Goal: Information Seeking & Learning: Learn about a topic

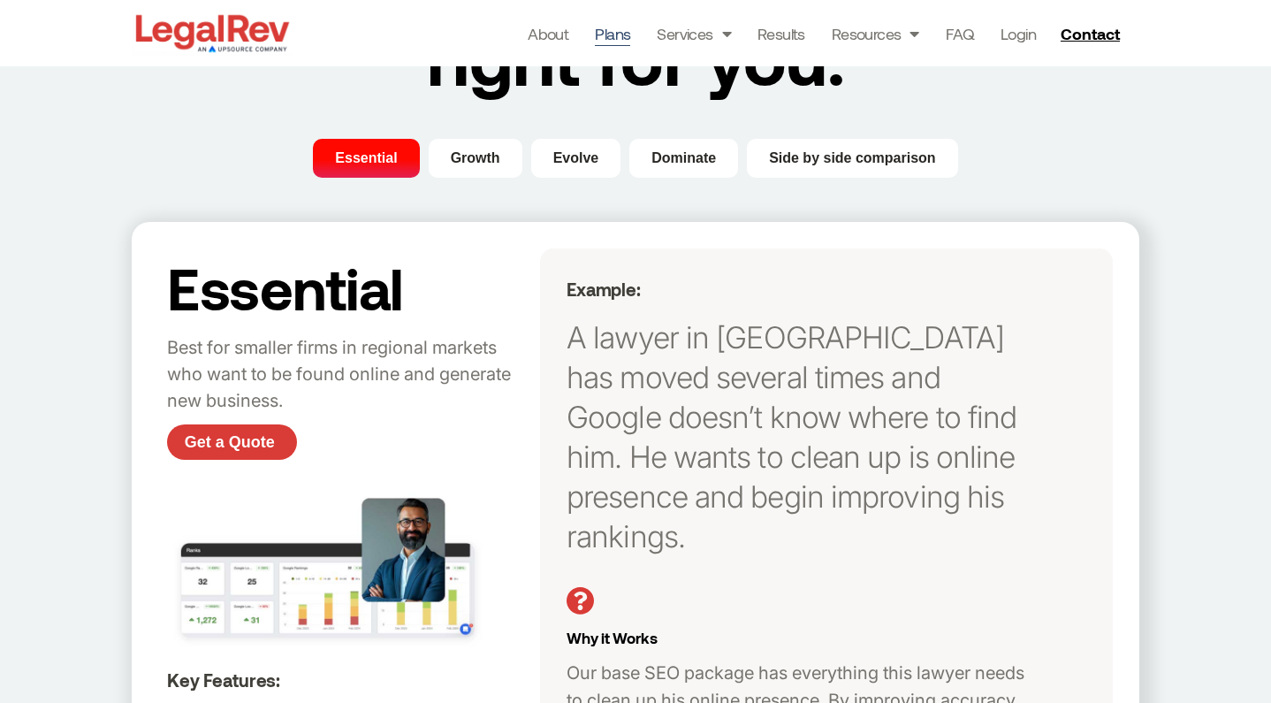
scroll to position [171, 0]
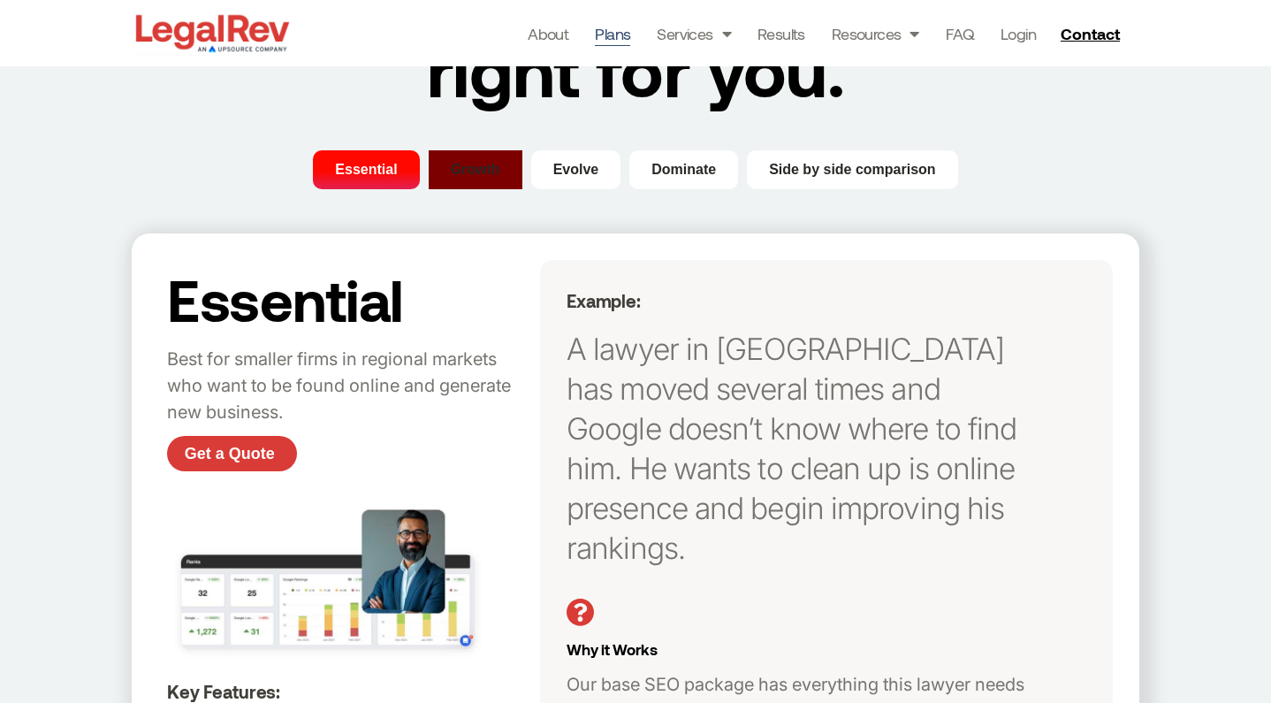
click at [478, 173] on span "Growth" at bounding box center [476, 169] width 50 height 21
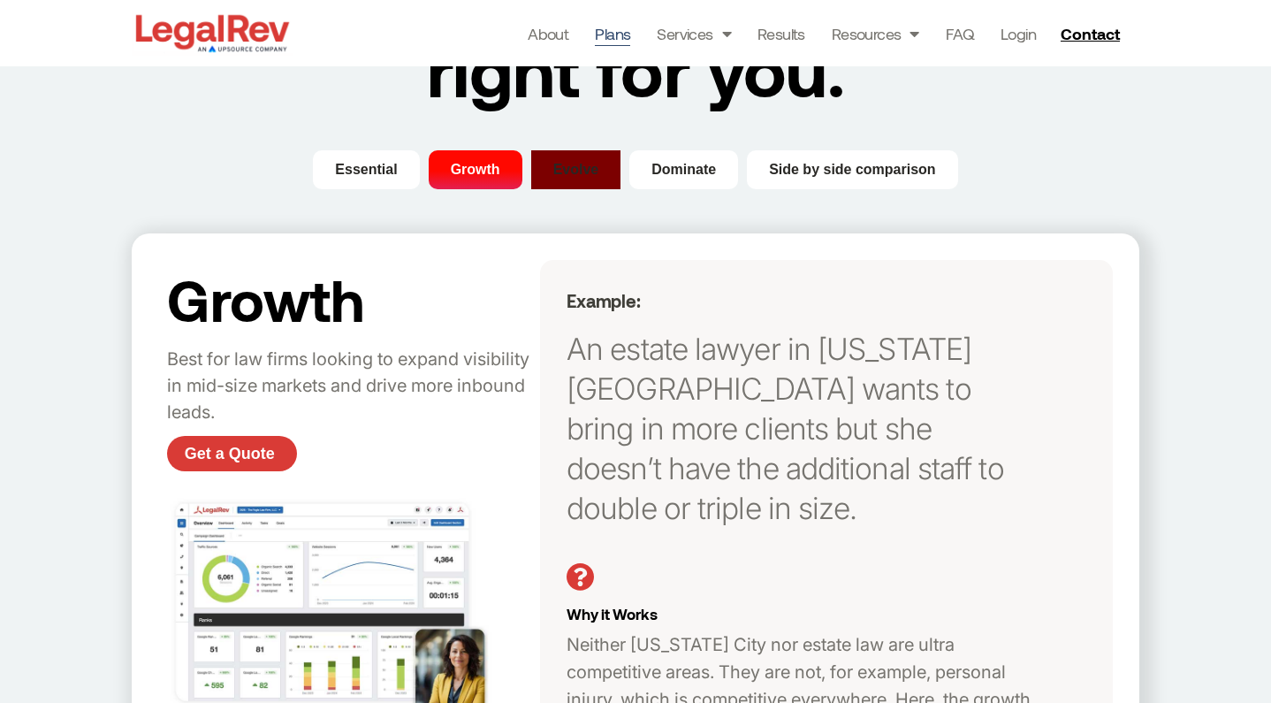
click at [584, 164] on span "Evolve" at bounding box center [576, 169] width 46 height 21
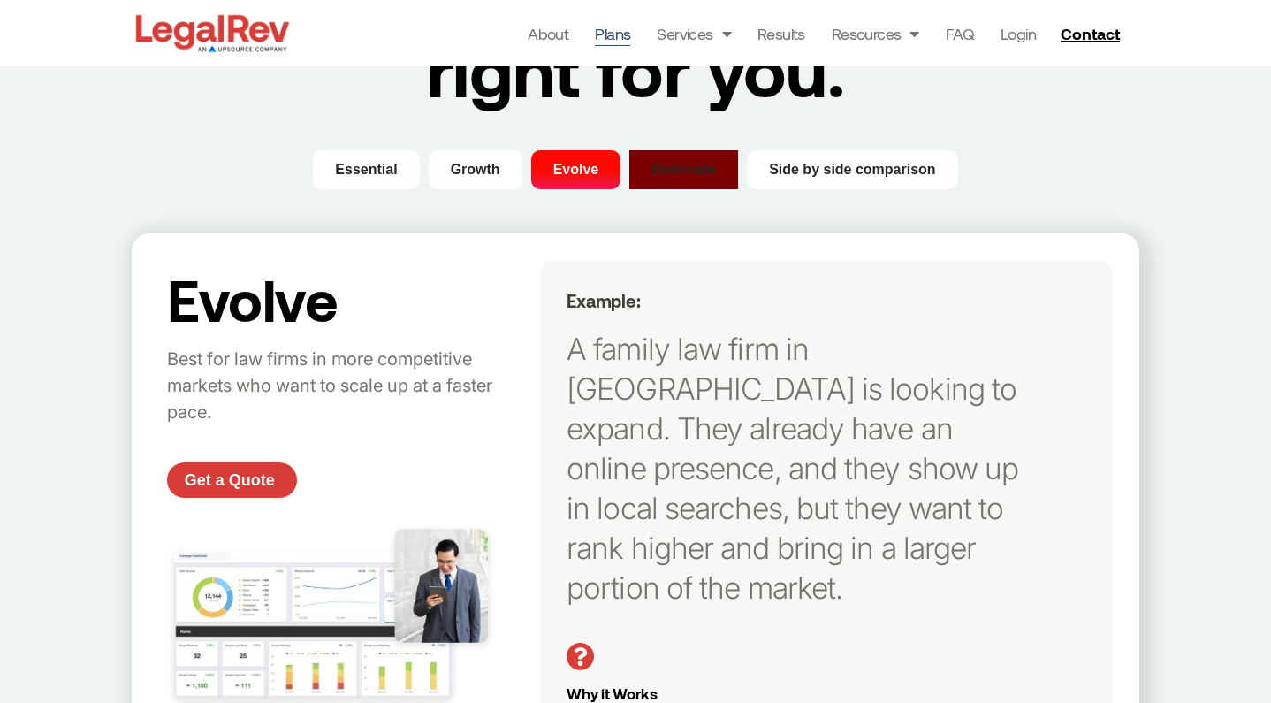
click at [698, 168] on span "Dominate" at bounding box center [684, 169] width 65 height 21
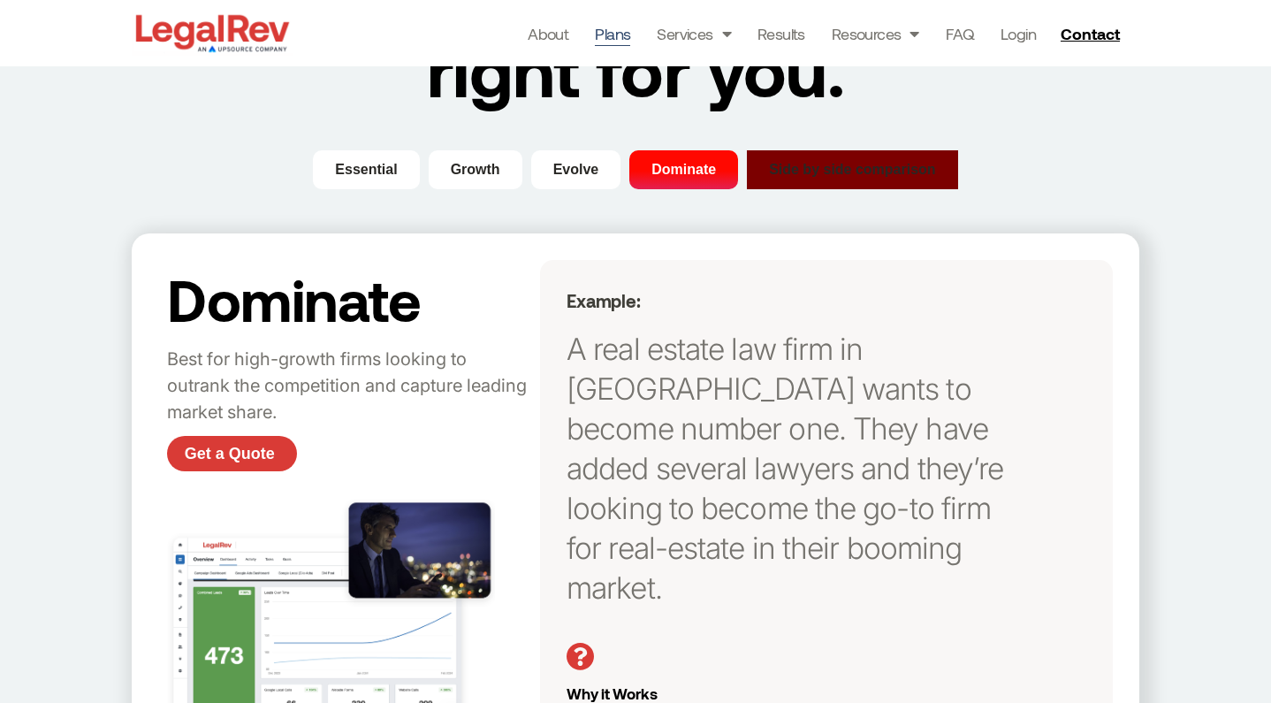
click at [851, 174] on span "Side by side comparison" at bounding box center [852, 169] width 167 height 21
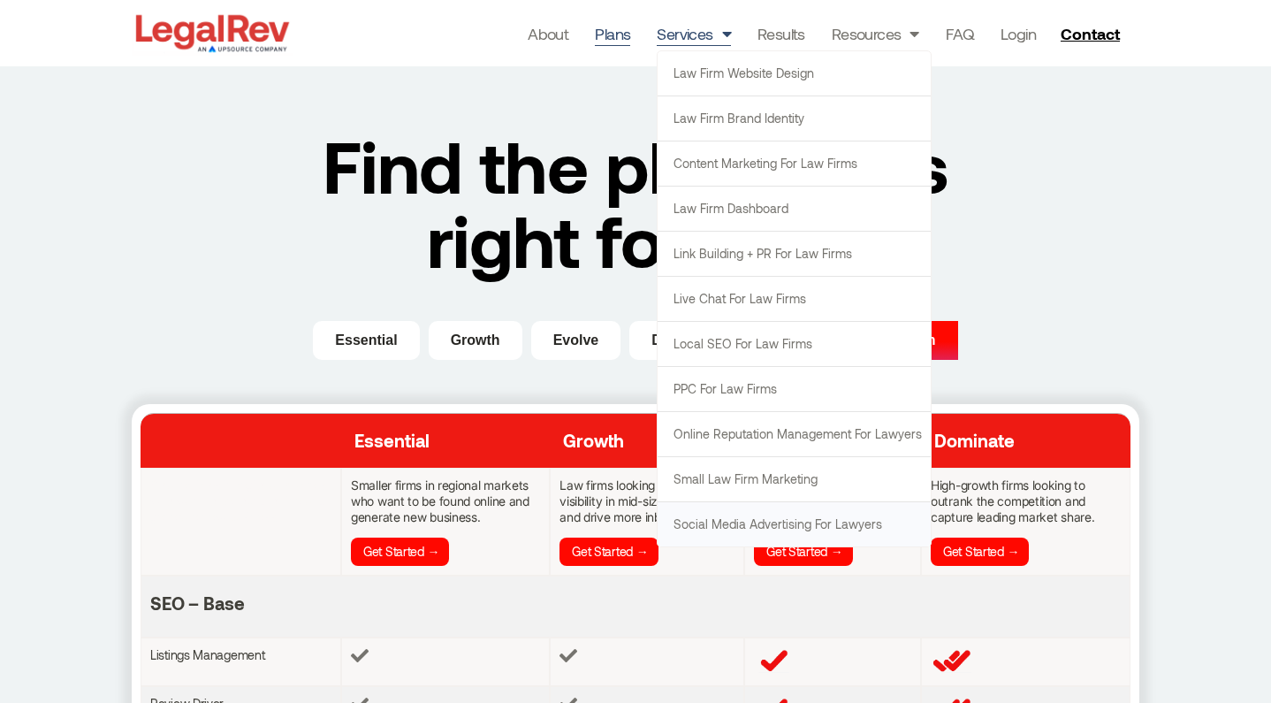
scroll to position [11, 0]
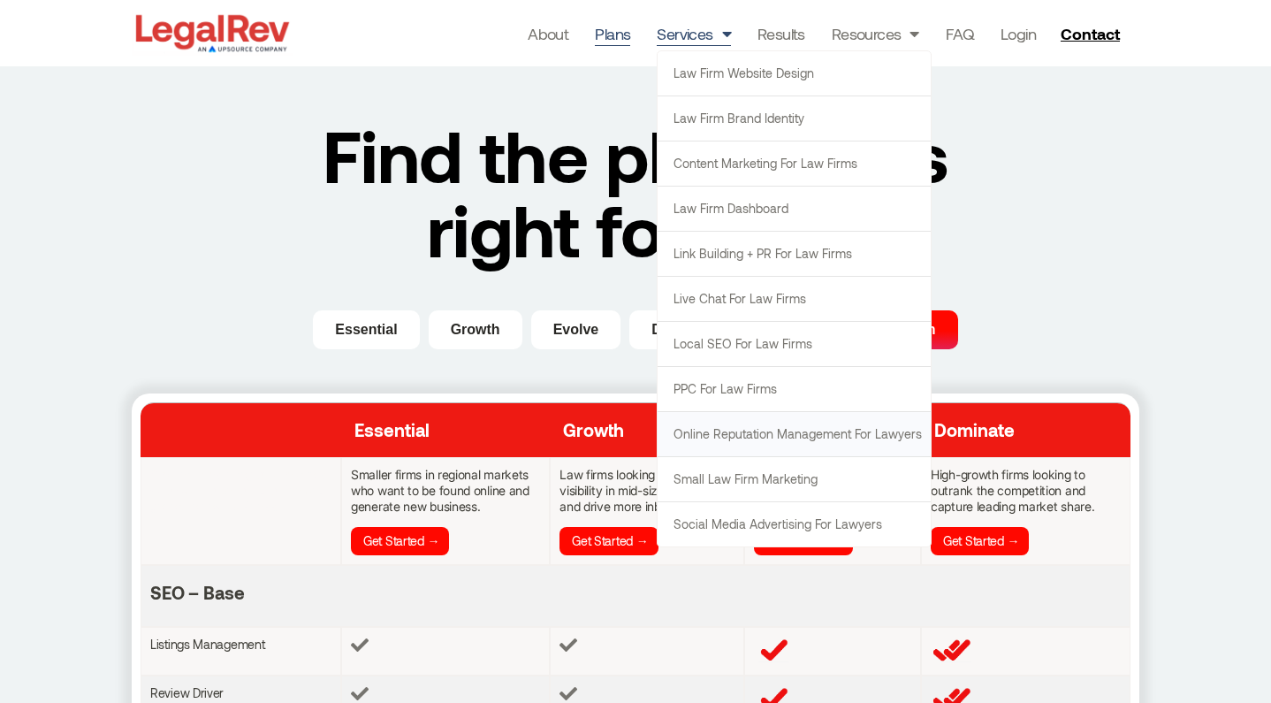
click at [767, 431] on link "Online Reputation Management for Lawyers" at bounding box center [794, 434] width 273 height 44
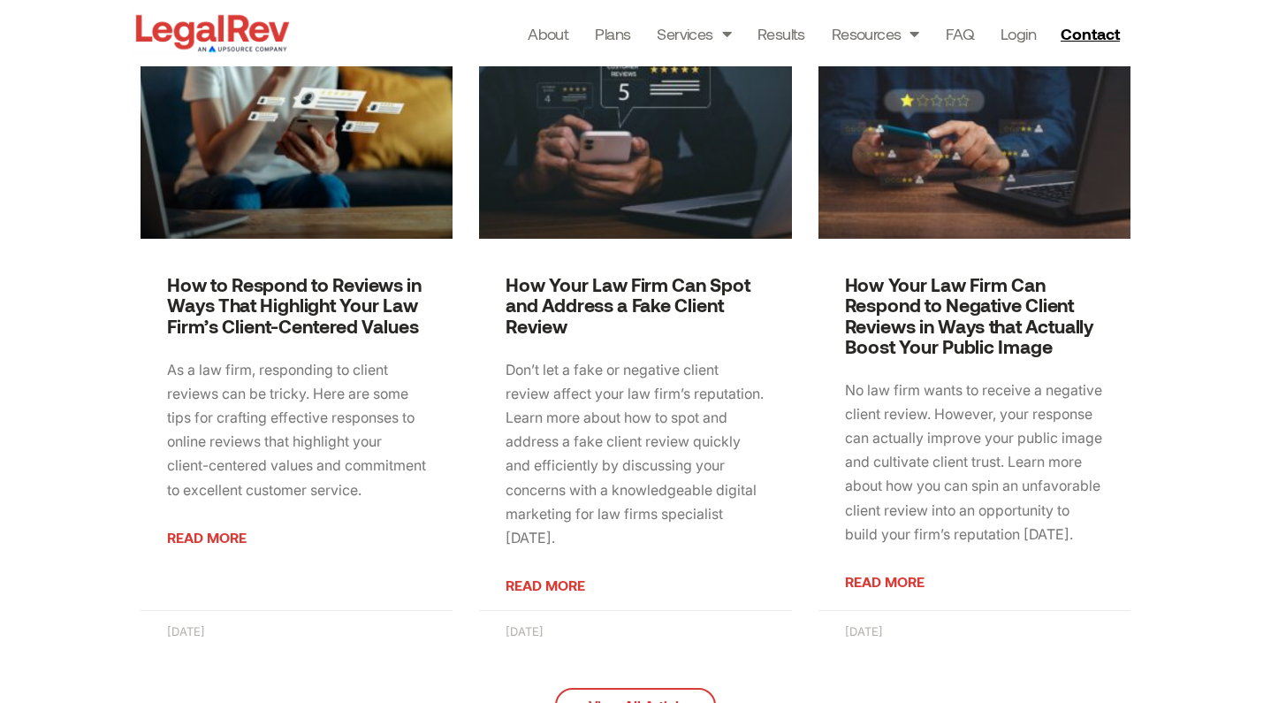
scroll to position [2648, 0]
